Goal: Information Seeking & Learning: Learn about a topic

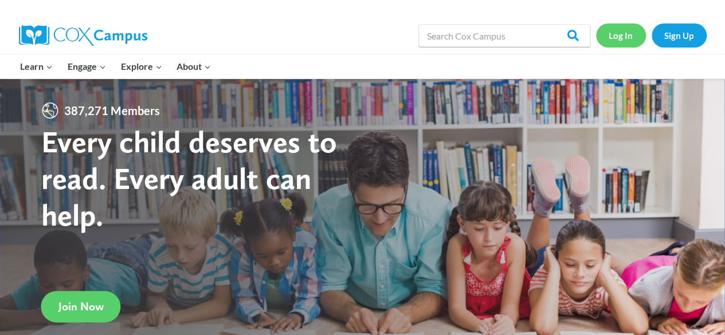
click at [620, 34] on link "Log In" at bounding box center [621, 36] width 50 height 24
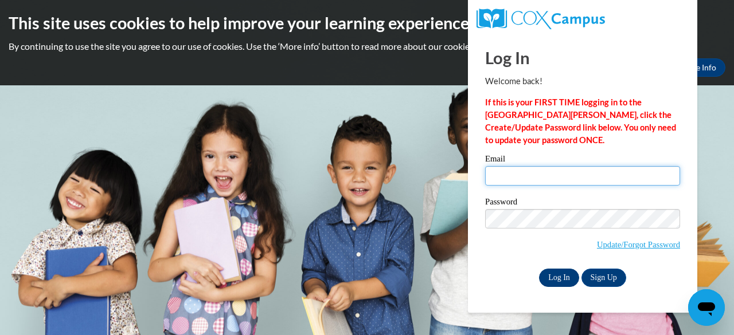
type input "faztwo@verizon.net"
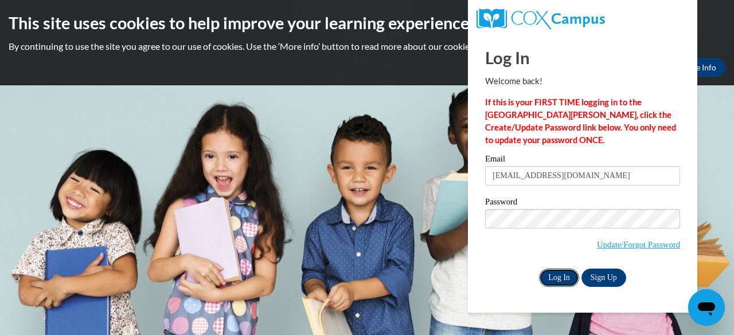
click at [552, 269] on input "Log In" at bounding box center [559, 278] width 40 height 18
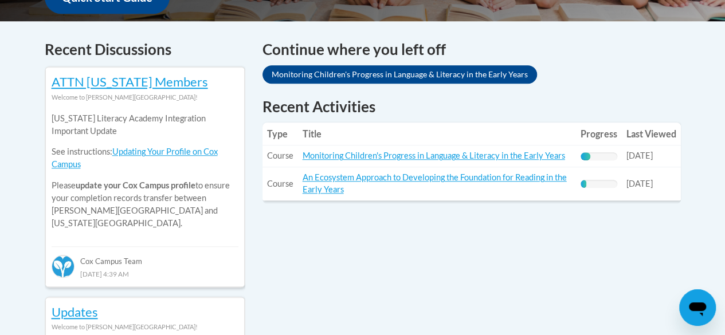
scroll to position [490, 0]
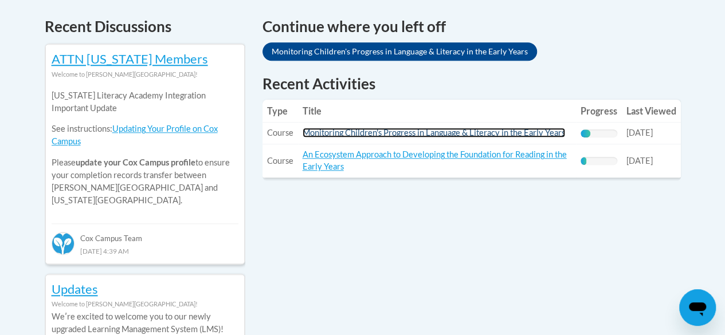
click at [476, 132] on link "Monitoring Children's Progress in Language & Literacy in the Early Years" at bounding box center [434, 133] width 263 height 10
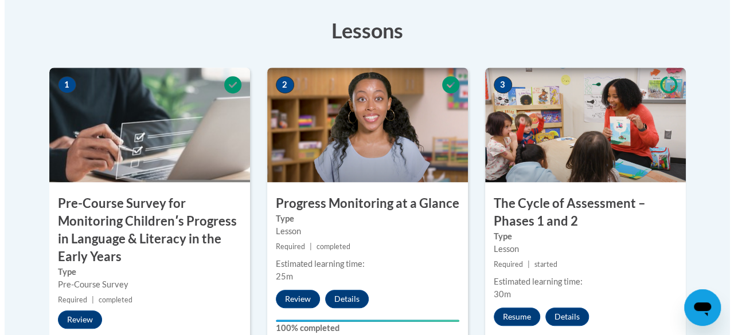
scroll to position [374, 0]
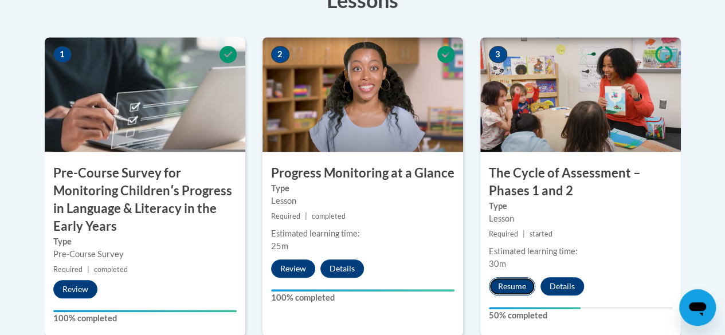
click at [510, 282] on button "Resume" at bounding box center [512, 287] width 46 height 18
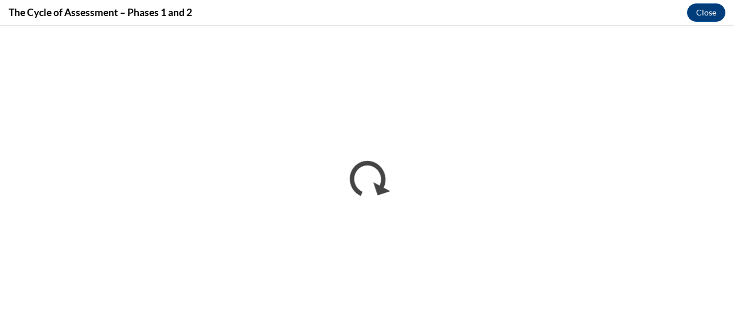
scroll to position [0, 0]
click at [502, 4] on div "The Cycle of Assessment – Phases 1 and 2 Close" at bounding box center [367, 13] width 734 height 26
click at [503, 10] on div "The Cycle of Assessment – Phases 1 and 2 Close" at bounding box center [367, 13] width 734 height 26
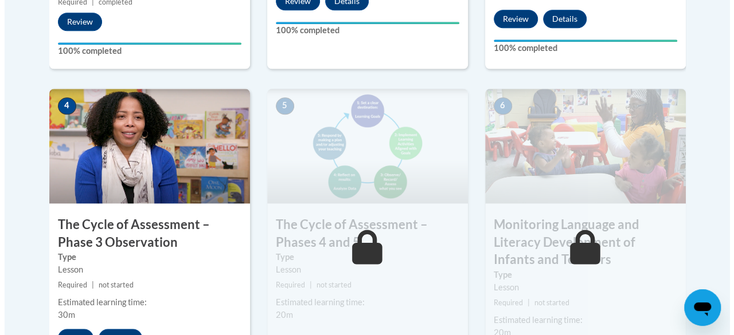
scroll to position [665, 0]
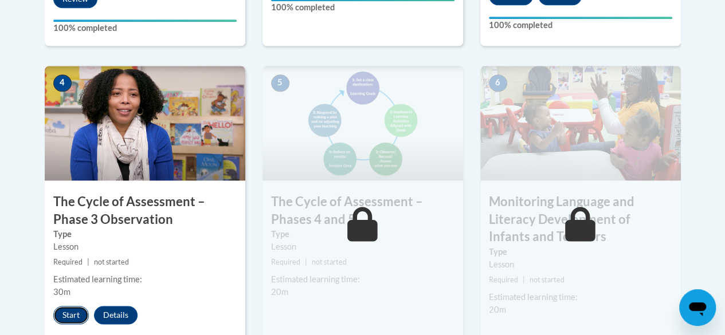
click at [67, 317] on button "Start" at bounding box center [71, 315] width 36 height 18
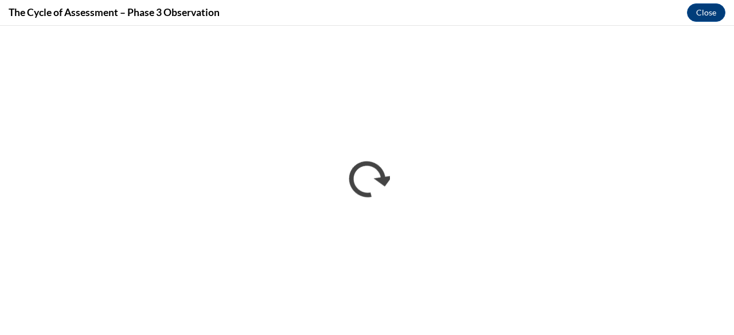
scroll to position [0, 0]
click at [154, 25] on div "The Cycle of Assessment – Phase 3 Observation Close" at bounding box center [367, 13] width 734 height 26
